Goal: Information Seeking & Learning: Learn about a topic

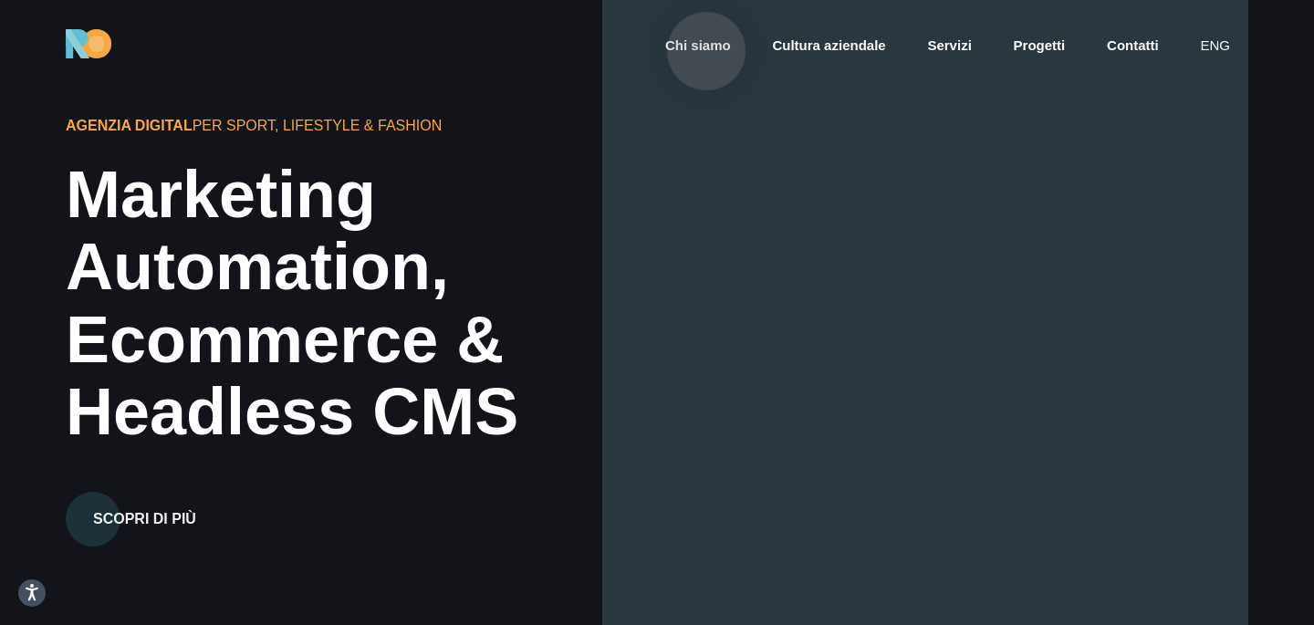
click at [706, 52] on link "Chi siamo" at bounding box center [697, 46] width 69 height 21
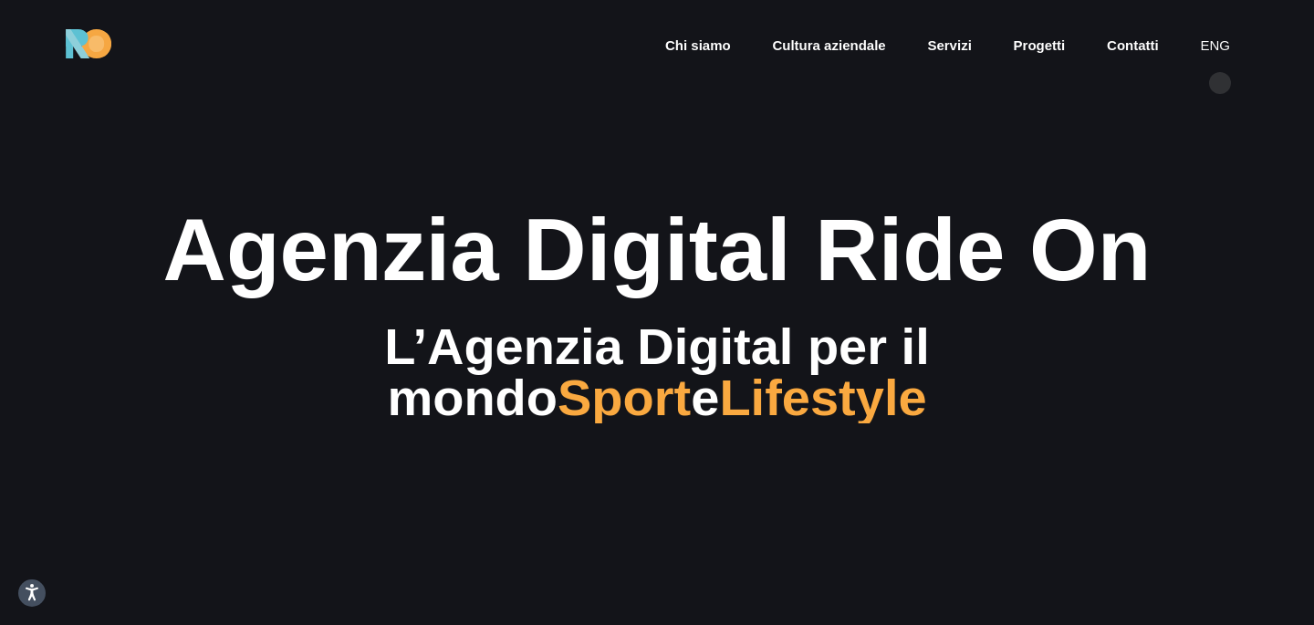
click at [1203, 134] on section "Agenzia Digital Ride On L’Agenzia Digital per il mondo Sport e Lifestyle" at bounding box center [657, 312] width 1314 height 625
click at [1201, 140] on section "Agenzia Digital Ride On L’Agenzia Digital per il mondo Sport e Lifestyle" at bounding box center [657, 312] width 1314 height 625
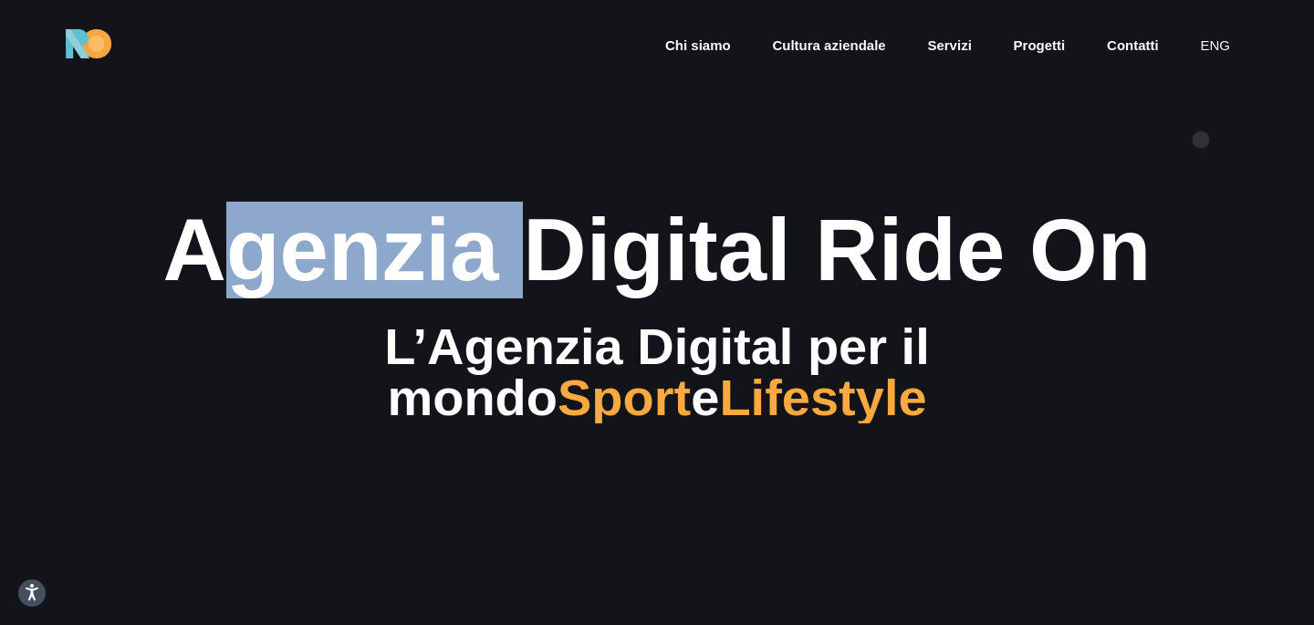
click at [1201, 140] on section "Agenzia Digital Ride On L’Agenzia Digital per il mondo Sport e Lifestyle" at bounding box center [657, 312] width 1314 height 625
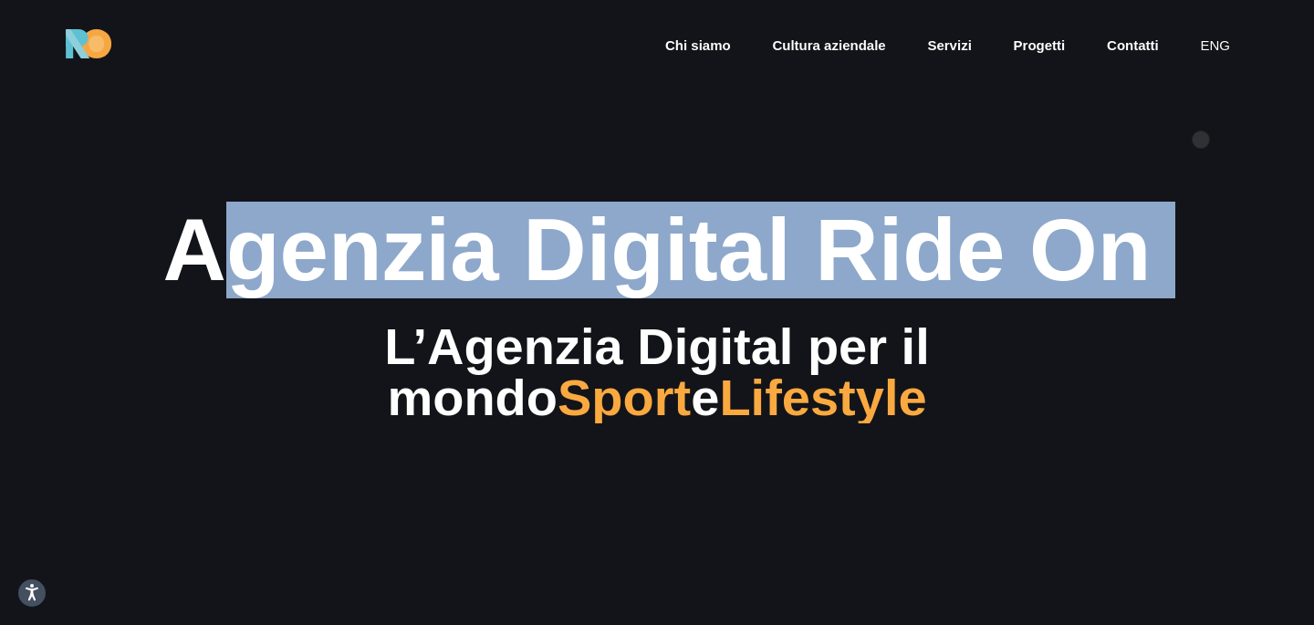
click at [1201, 140] on section "Agenzia Digital Ride On L’Agenzia Digital per il mondo Sport e Lifestyle" at bounding box center [657, 312] width 1314 height 625
click at [1205, 184] on section "Agenzia Digital Ride On L’Agenzia Digital per il mondo Sport e Lifestyle" at bounding box center [657, 312] width 1314 height 625
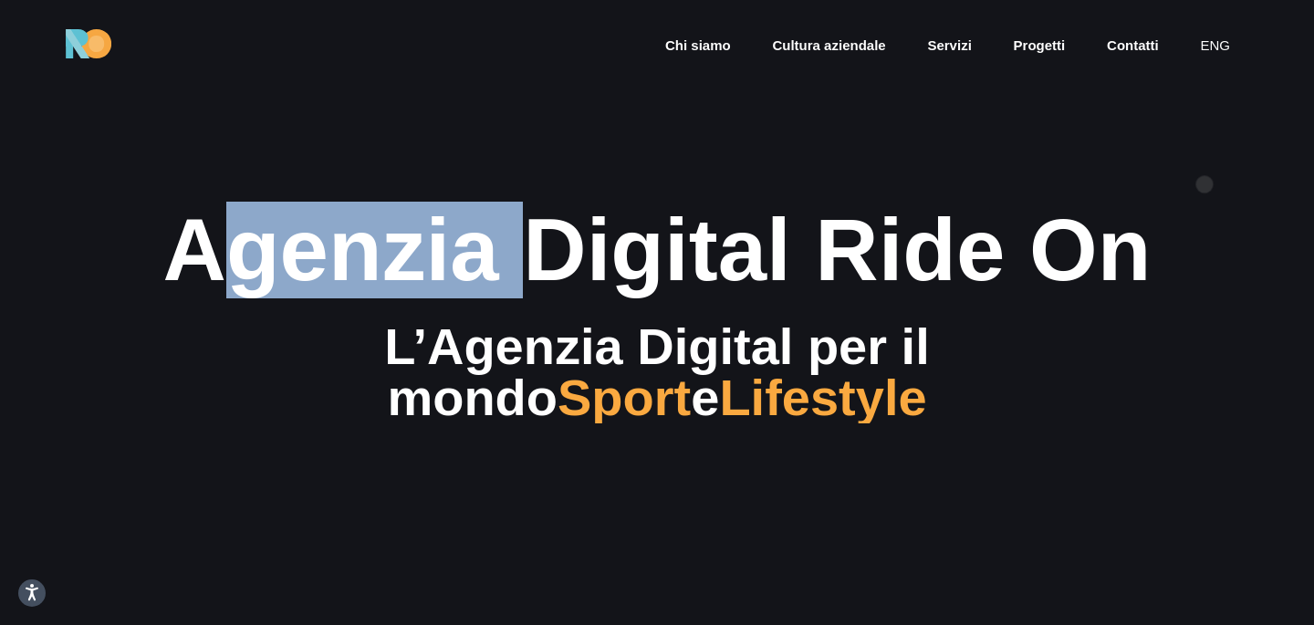
click at [1205, 184] on section "Agenzia Digital Ride On L’Agenzia Digital per il mondo Sport e Lifestyle" at bounding box center [657, 312] width 1314 height 625
click at [1216, 169] on section "Agenzia Digital Ride On L’Agenzia Digital per il mondo Sport e Lifestyle" at bounding box center [657, 312] width 1314 height 625
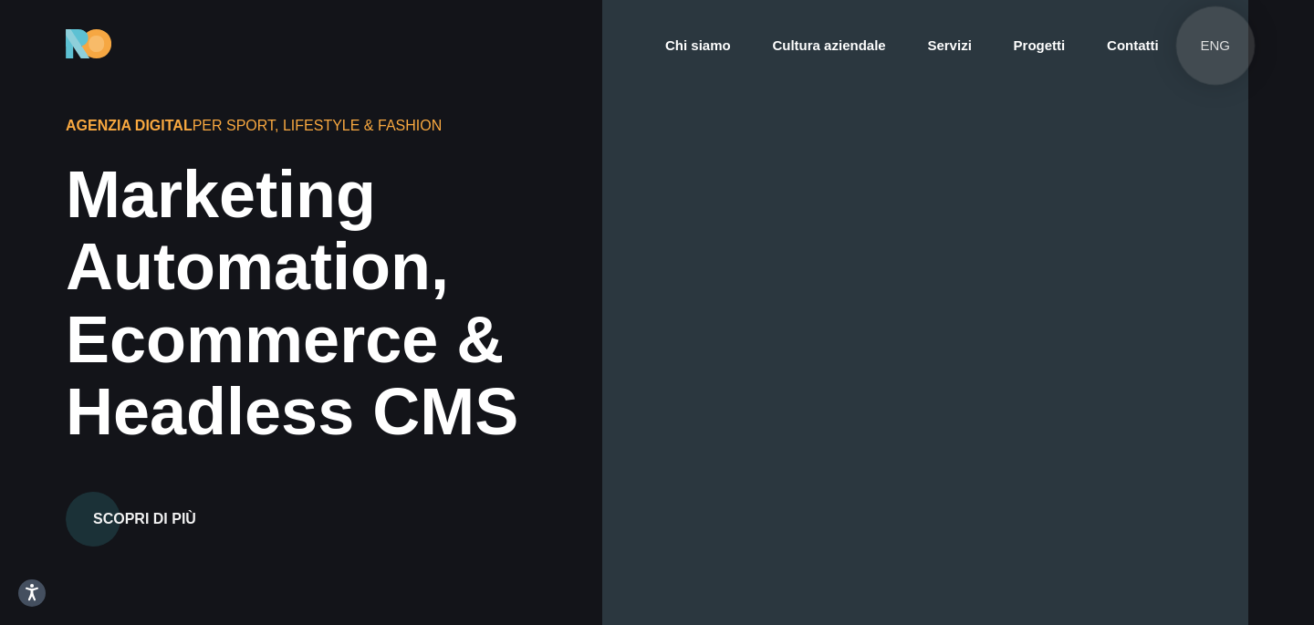
click at [1216, 46] on link "eng" at bounding box center [1215, 46] width 34 height 21
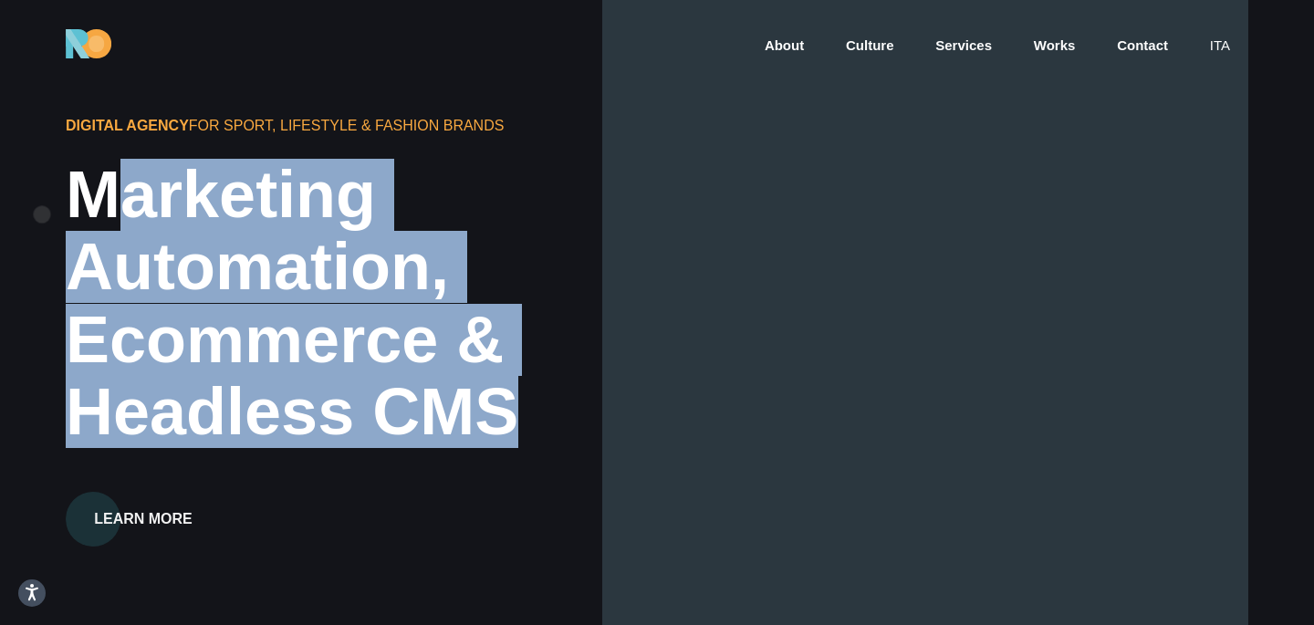
drag, startPoint x: 498, startPoint y: 434, endPoint x: 45, endPoint y: 200, distance: 510.6
click at [45, 200] on div "Digital Agency for Sport, Lifestyle & Fashion brands Marketing Automation, Ecom…" at bounding box center [657, 312] width 1314 height 625
copy h2 "Marketing Automation, Ecommerce & Headless CMS"
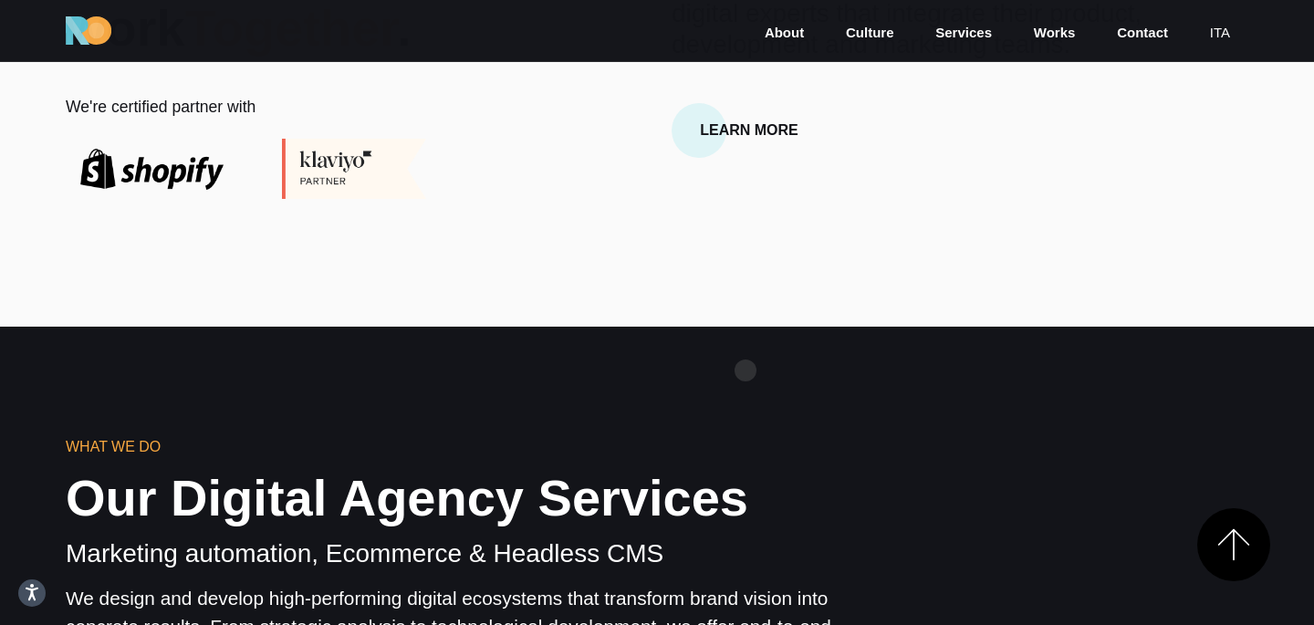
scroll to position [647, 0]
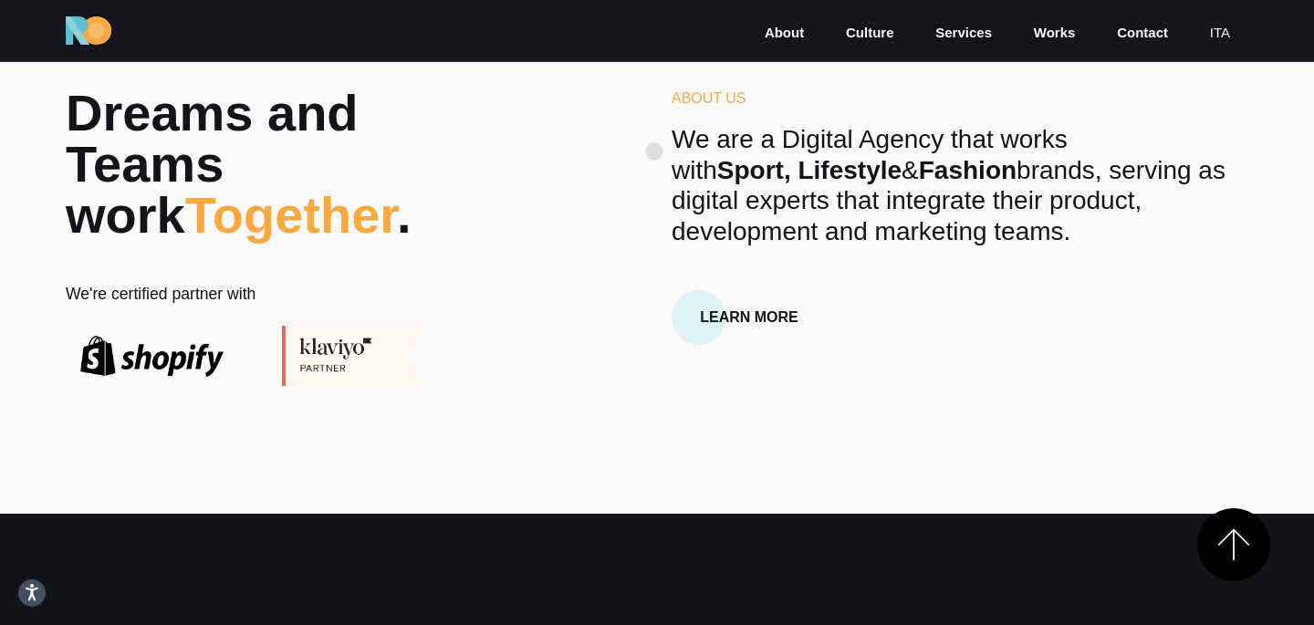
drag, startPoint x: 1083, startPoint y: 237, endPoint x: 654, endPoint y: 150, distance: 437.8
click at [654, 150] on div "Dreams and Teams work Together . We're certified partner with About Us We are a…" at bounding box center [657, 237] width 1212 height 298
copy p "We are a Digital Agency that works with Sport, Lifestyle & Fashion brands, serv…"
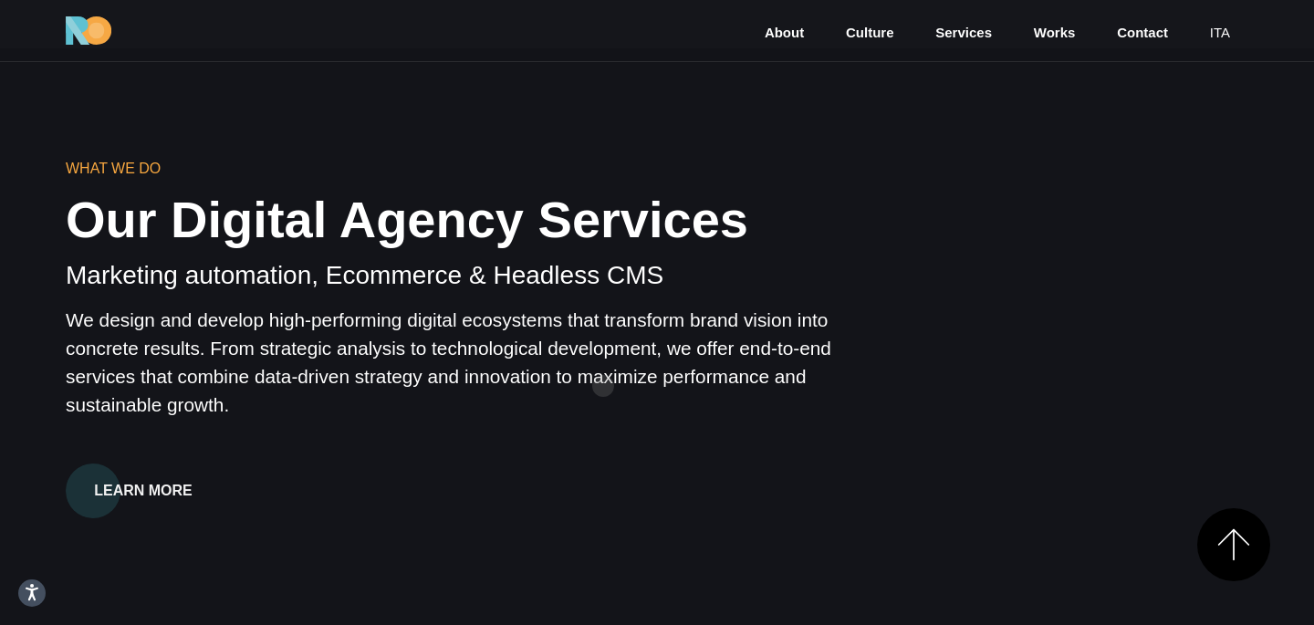
scroll to position [1127, 0]
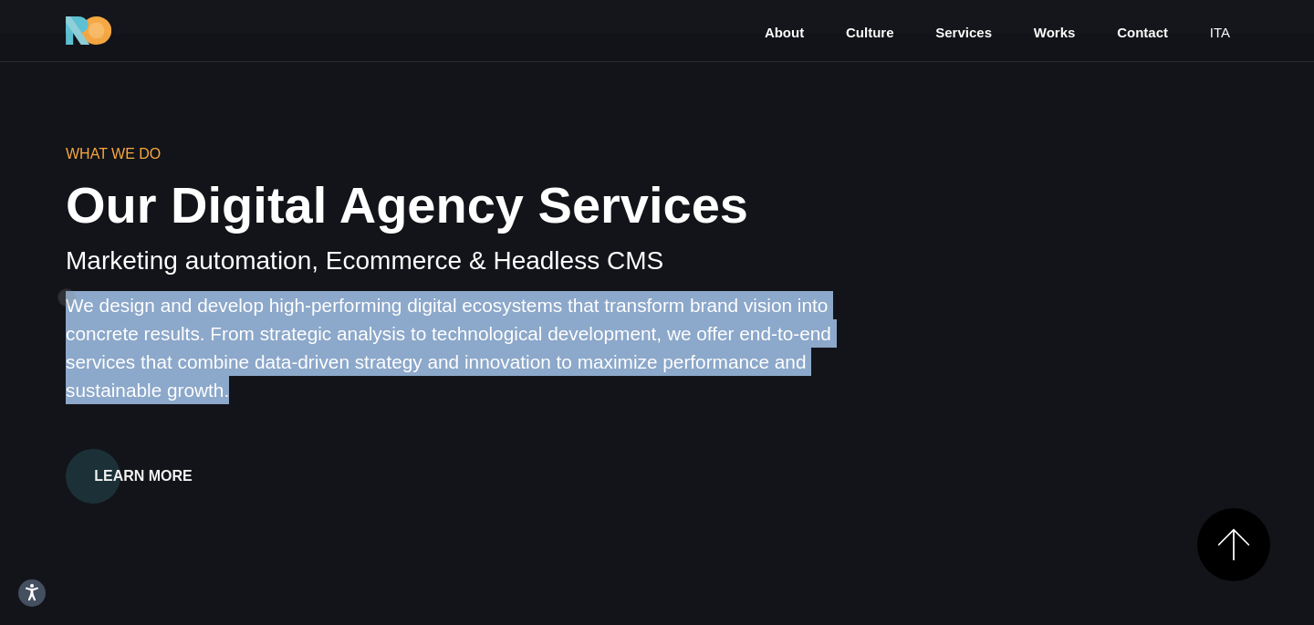
drag, startPoint x: 402, startPoint y: 391, endPoint x: 67, endPoint y: 297, distance: 348.5
click at [67, 297] on p "We design and develop high-performing digital ecosystems that transform brand v…" at bounding box center [455, 348] width 778 height 114
copy p "We design and develop high-performing digital ecosystems that transform brand v…"
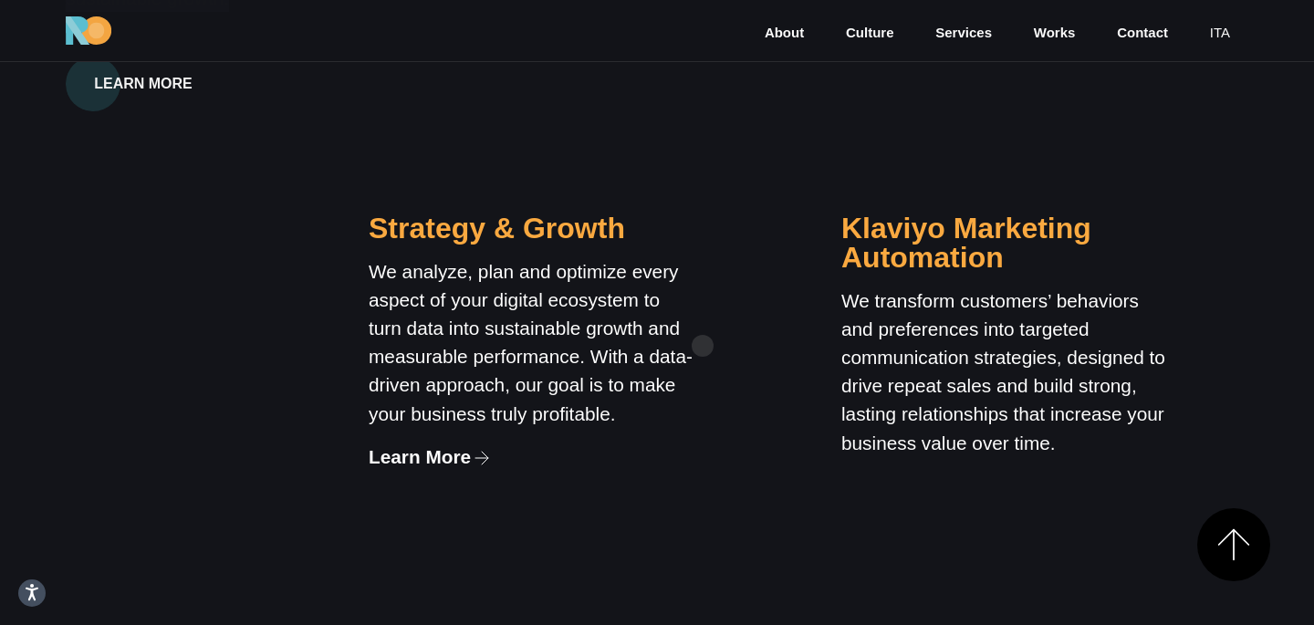
scroll to position [1520, 0]
drag, startPoint x: 373, startPoint y: 228, endPoint x: 783, endPoint y: 228, distance: 409.7
click at [783, 228] on div "Strategy & Growth We analyze, plan and optimize every aspect of your digital ec…" at bounding box center [808, 467] width 945 height 779
copy div "Strategy & Growth We analyze, plan and optimize every aspect of your digital ec…"
click at [848, 168] on div "Klaviyo Marketing Automation We transform customers’ behaviors and preferences …" at bounding box center [1006, 341] width 394 height 381
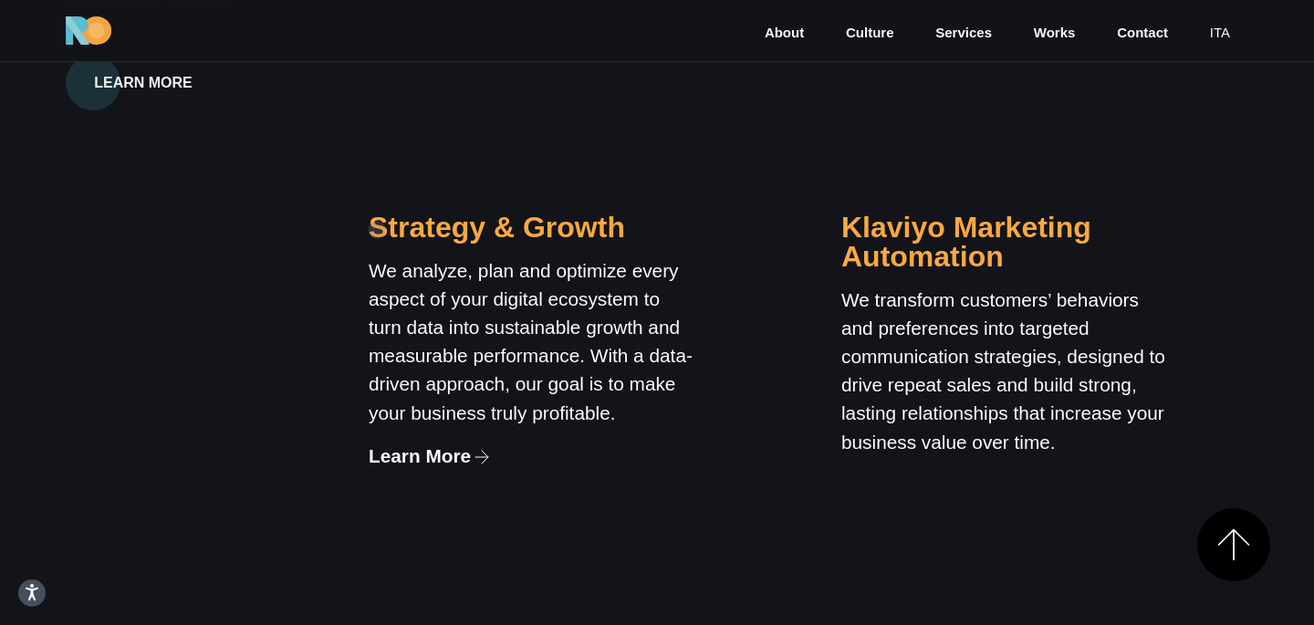
drag, startPoint x: 632, startPoint y: 235, endPoint x: 377, endPoint y: 230, distance: 255.6
click at [377, 230] on h3 "Strategy & Growth" at bounding box center [533, 227] width 329 height 29
copy h3 "Strategy & Growth"
click at [418, 224] on h3 "Strategy & Growth" at bounding box center [533, 227] width 329 height 29
drag, startPoint x: 374, startPoint y: 234, endPoint x: 663, endPoint y: 420, distance: 343.2
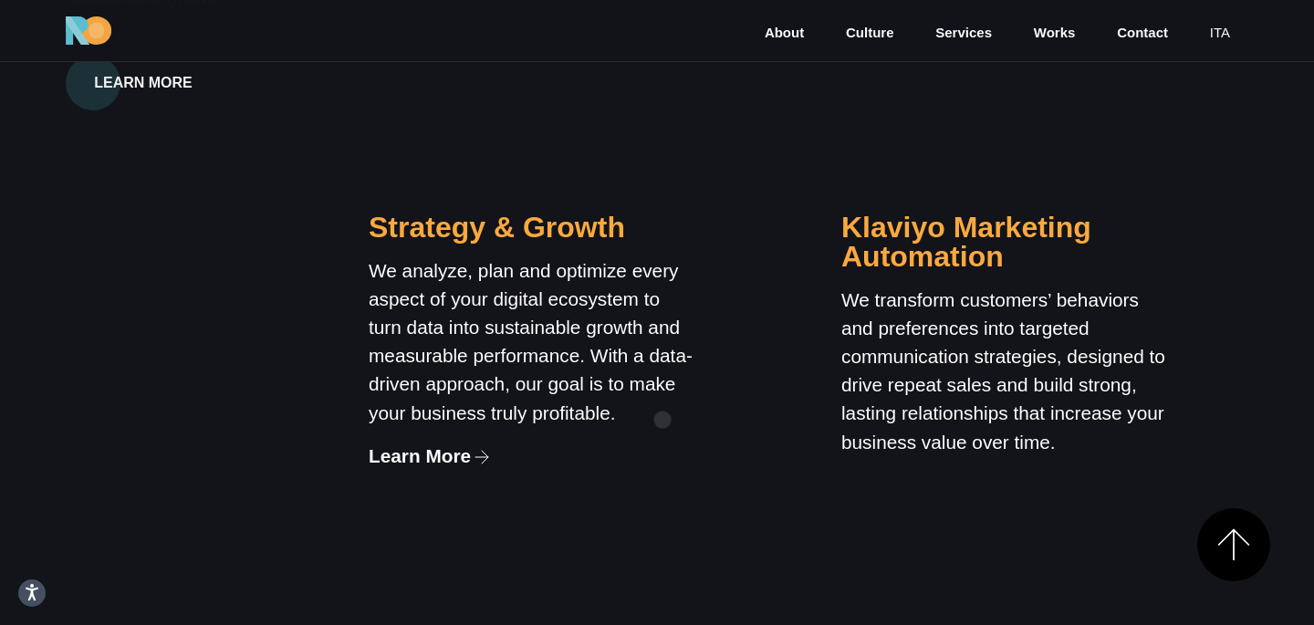
click at [663, 420] on div "Strategy & Growth We analyze, plan and optimize every aspect of your digital ec…" at bounding box center [533, 341] width 329 height 316
copy div "Strategy & Growth We analyze, plan and optimize every aspect of your digital ec…"
drag, startPoint x: 846, startPoint y: 225, endPoint x: 1109, endPoint y: 436, distance: 336.9
click at [1112, 437] on div "Klaviyo Marketing Automation We transform customers’ behaviors and preferences …" at bounding box center [1005, 341] width 329 height 316
copy div "Klaviyo Marketing Automation We transform customers’ behaviors and preferences …"
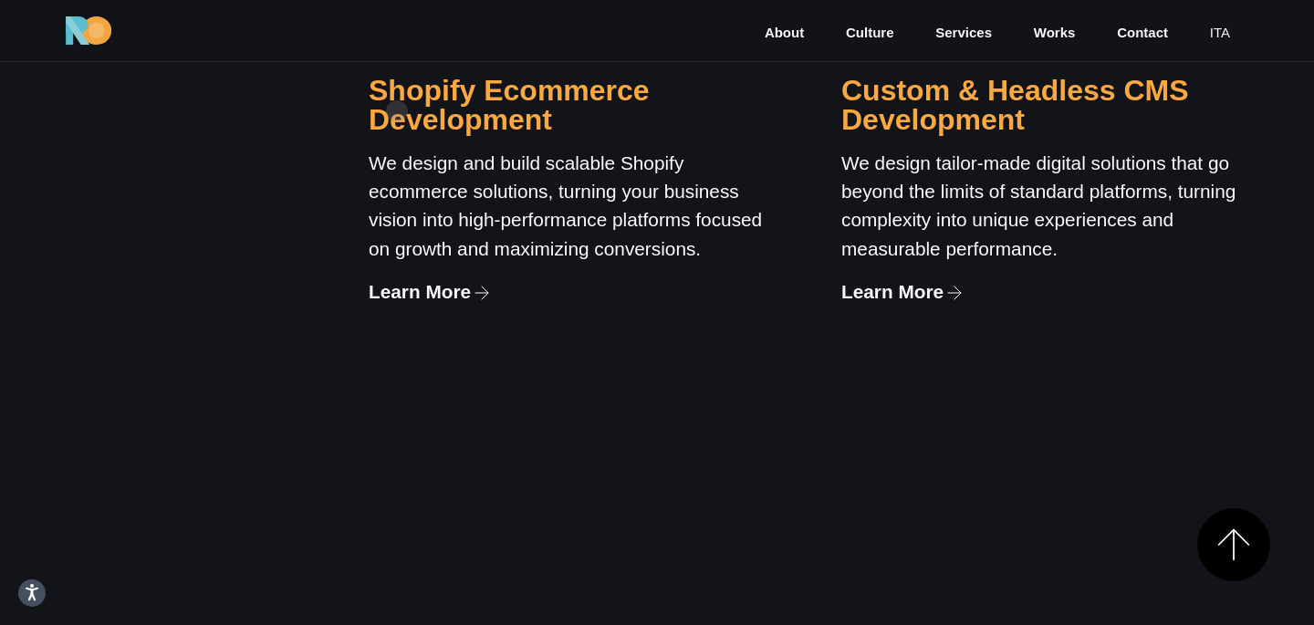
scroll to position [2035, 0]
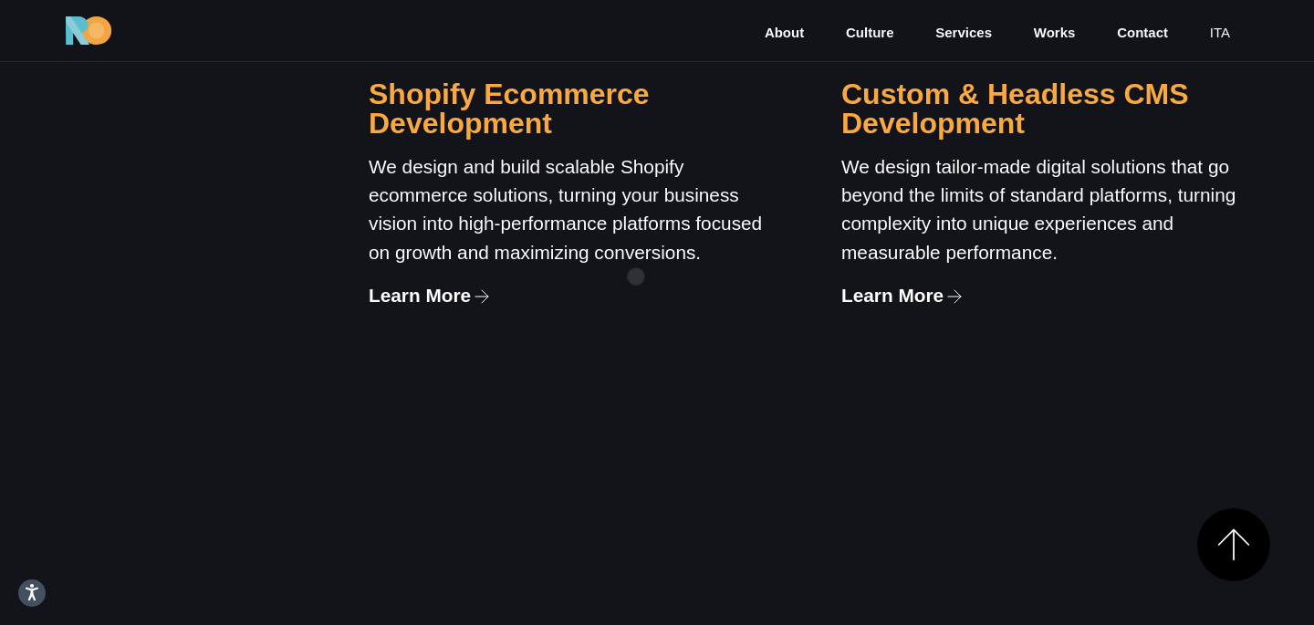
drag, startPoint x: 372, startPoint y: 95, endPoint x: 636, endPoint y: 277, distance: 320.2
click at [636, 277] on div "Shopify Ecommerce Development We design and build scalable Shopify ecommerce so…" at bounding box center [572, 179] width 407 height 259
copy div "Shopify Ecommerce Development We design and build scalable Shopify ecommerce so…"
drag, startPoint x: 848, startPoint y: 96, endPoint x: 1080, endPoint y: 257, distance: 283.3
click at [1080, 257] on div "Custom & Headless CMS Development We design tailor-made digital solutions that …" at bounding box center [1044, 179] width 407 height 259
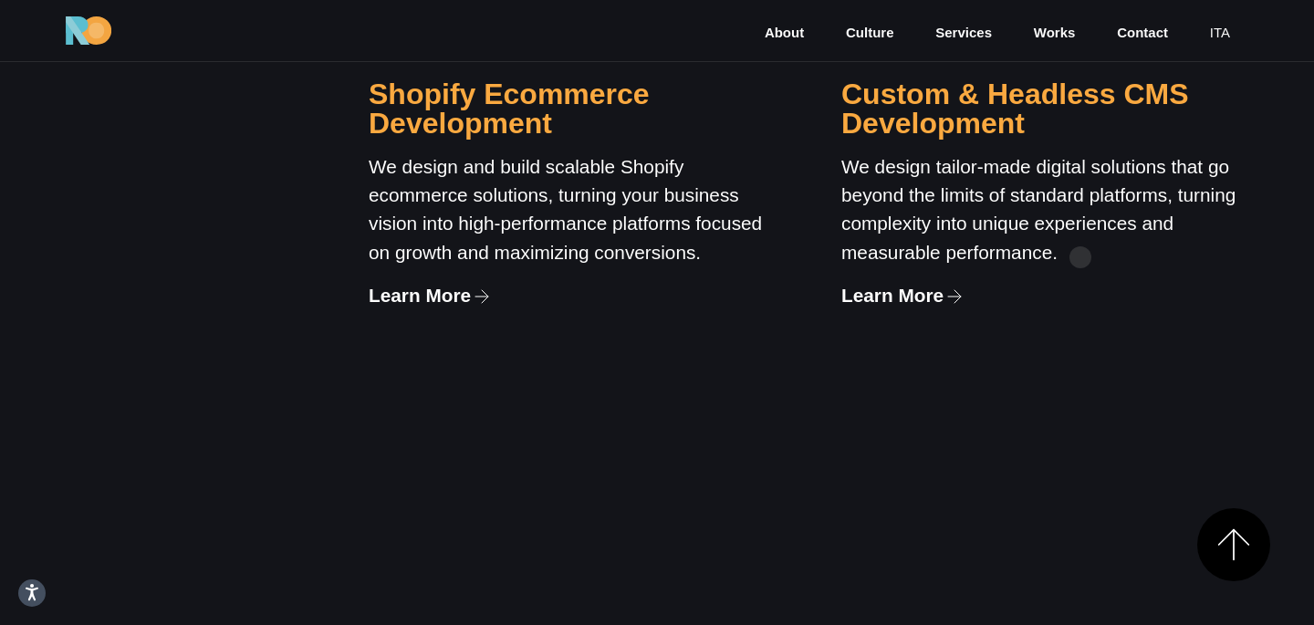
copy div "Custom & Headless CMS Development We design tailor-made digital solutions that …"
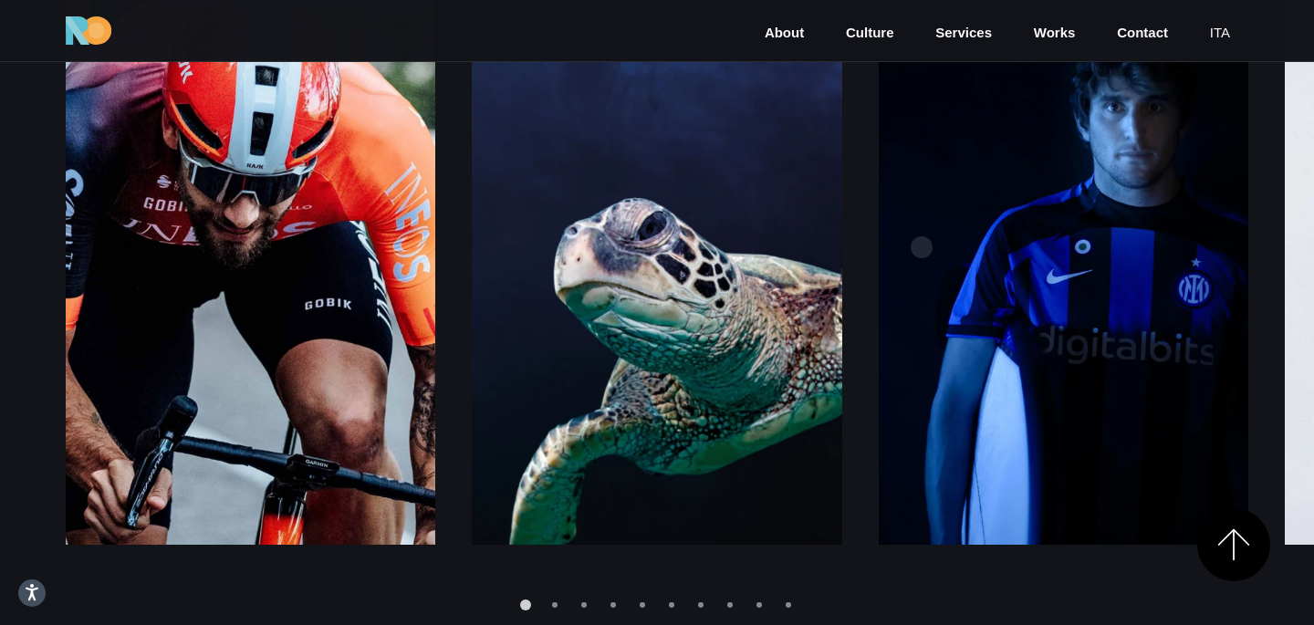
scroll to position [2562, 0]
